Goal: Check status

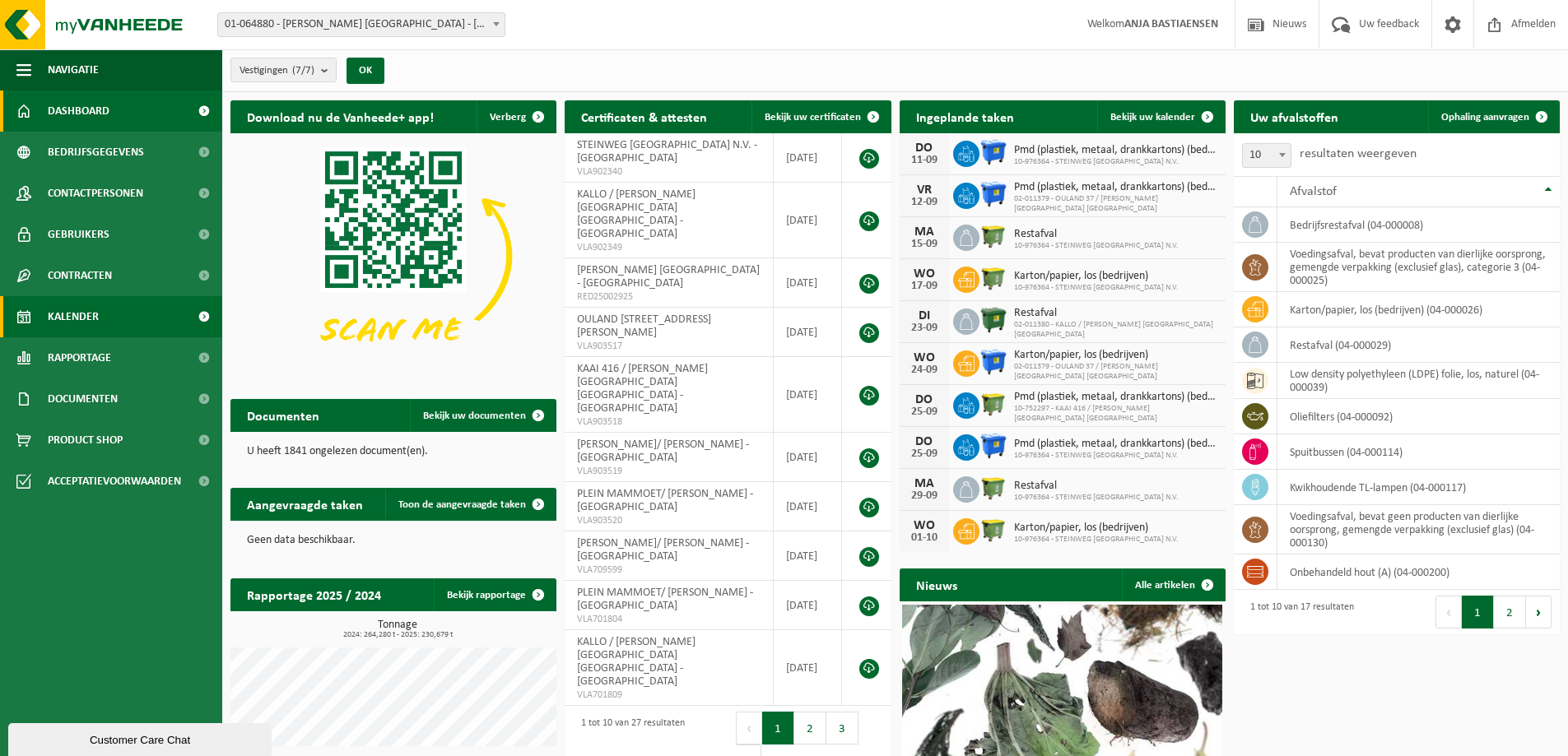
click at [82, 320] on span "Kalender" at bounding box center [73, 316] width 51 height 41
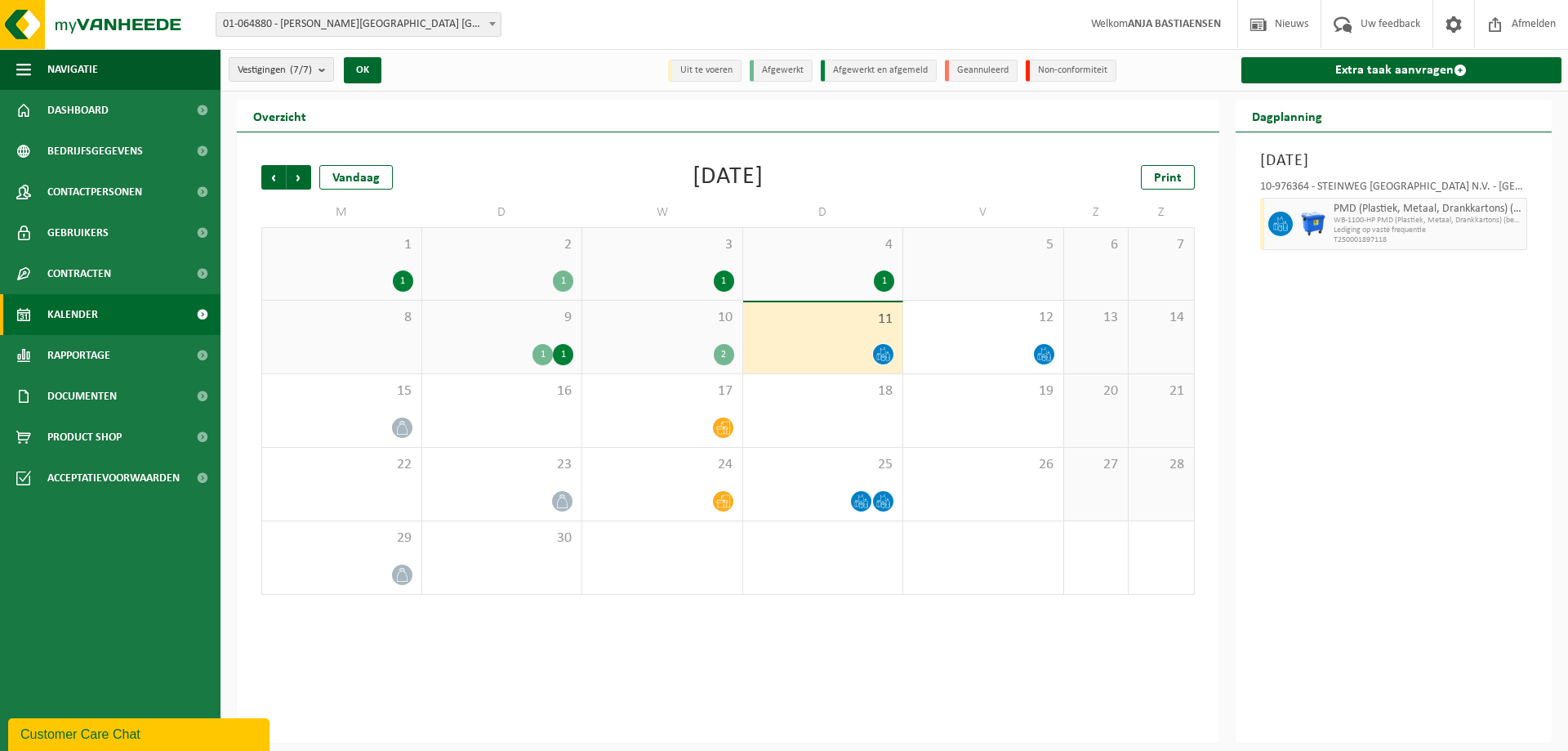
click at [537, 353] on div "1" at bounding box center [542, 354] width 21 height 21
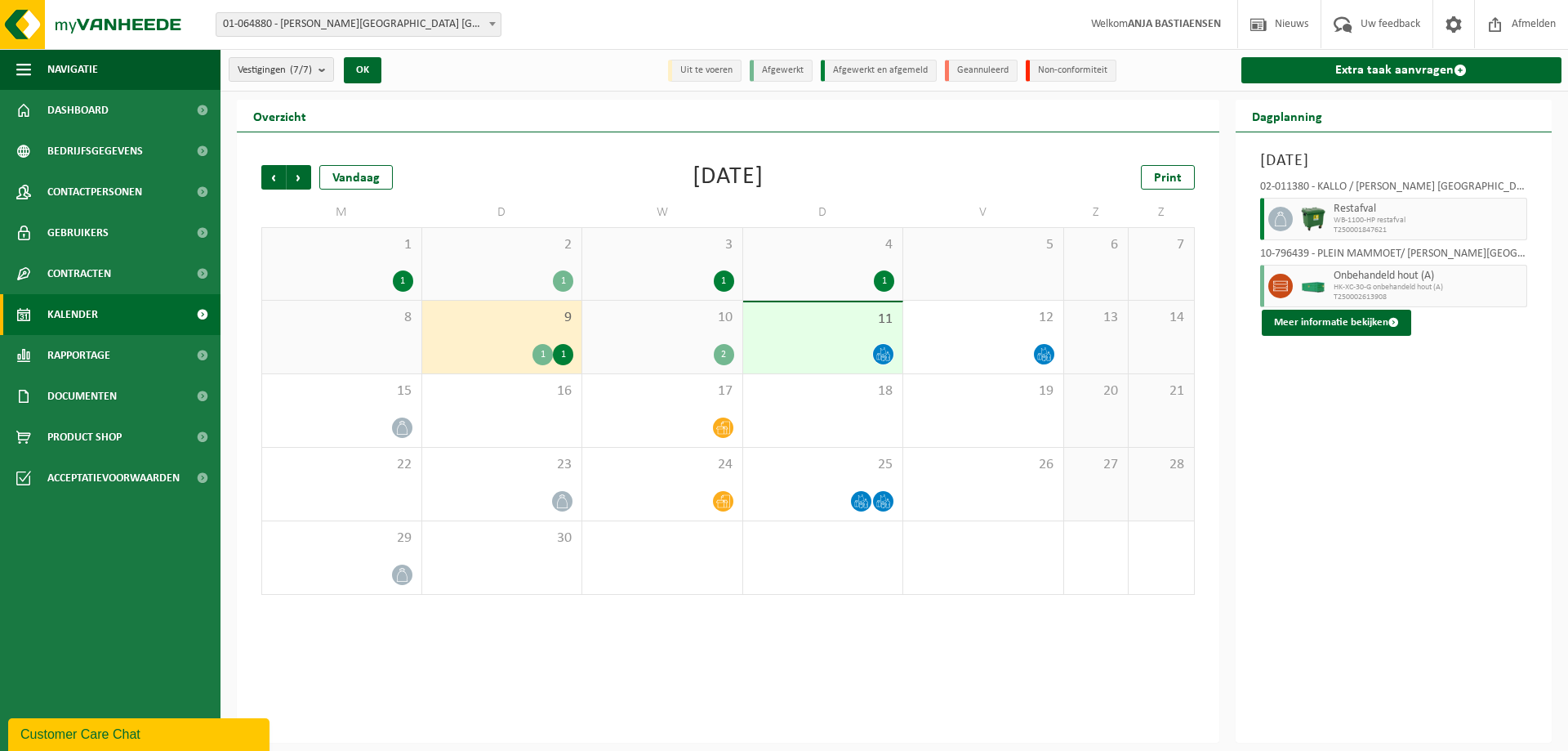
click at [723, 349] on div "2" at bounding box center [724, 354] width 21 height 21
